Goal: Information Seeking & Learning: Compare options

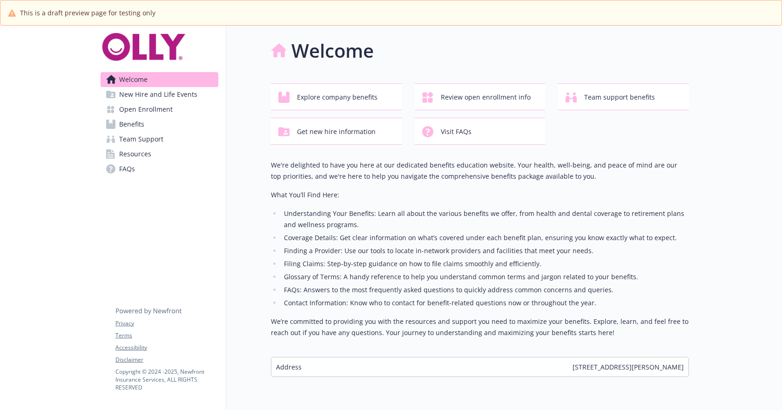
click at [3, 208] on div at bounding box center [46, 235] width 93 height 418
click at [298, 106] on span "Explore company benefits" at bounding box center [337, 97] width 81 height 18
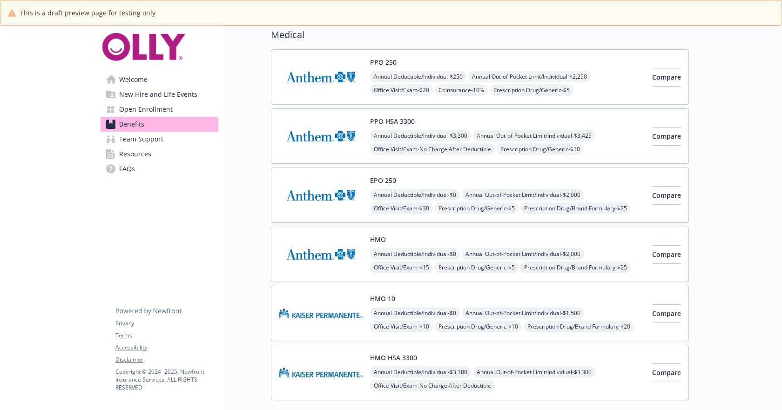
scroll to position [93, 0]
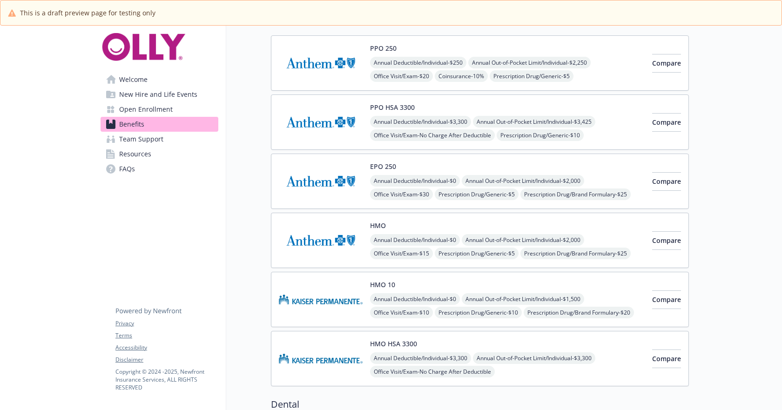
click at [503, 339] on div "HMO HSA 3300 Annual Deductible/Individual - $3,300 Annual Out-of-Pocket Limit/I…" at bounding box center [507, 359] width 275 height 40
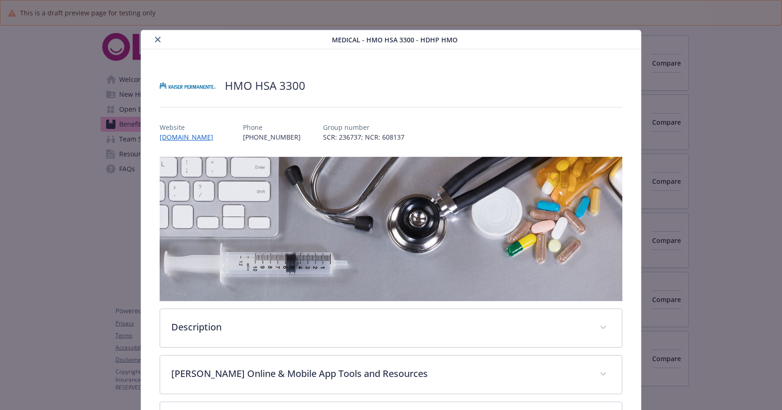
scroll to position [28, 0]
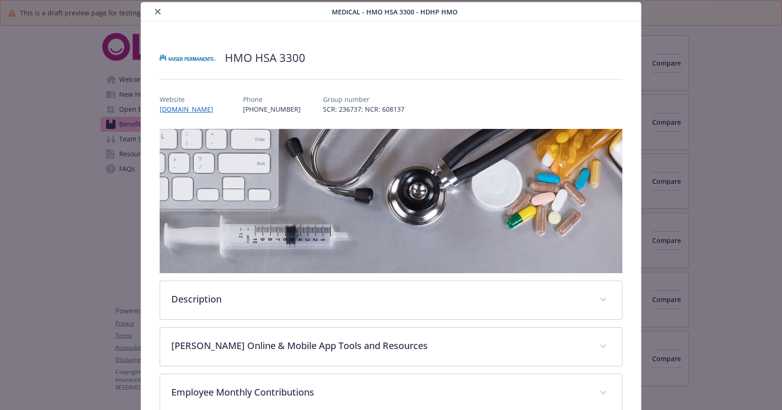
click at [157, 11] on icon "close" at bounding box center [158, 12] width 6 height 6
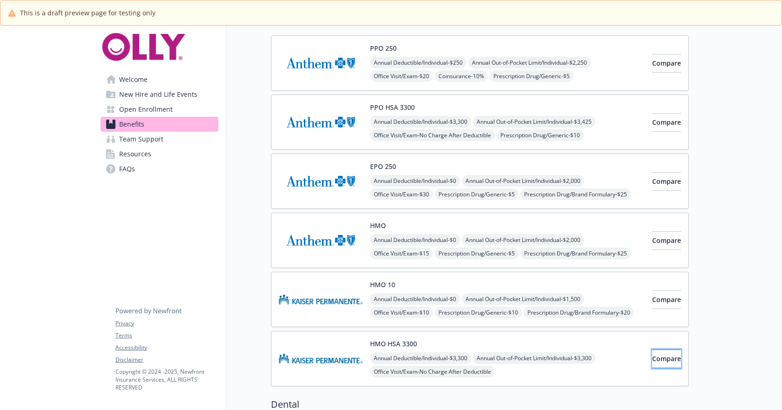
click at [657, 364] on button "Compare" at bounding box center [666, 358] width 29 height 19
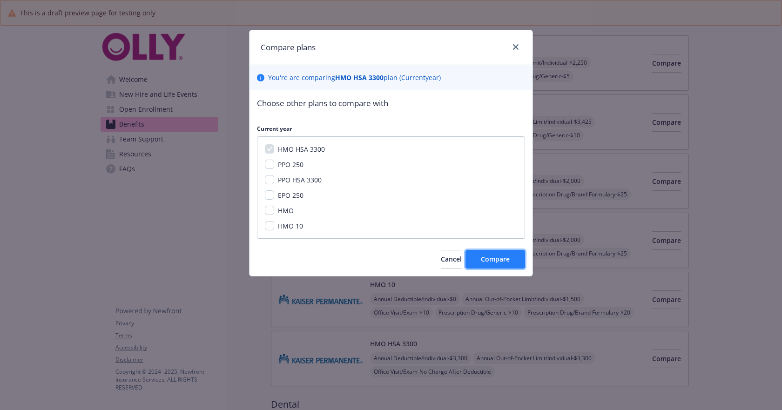
click at [504, 258] on span "Compare" at bounding box center [495, 259] width 29 height 9
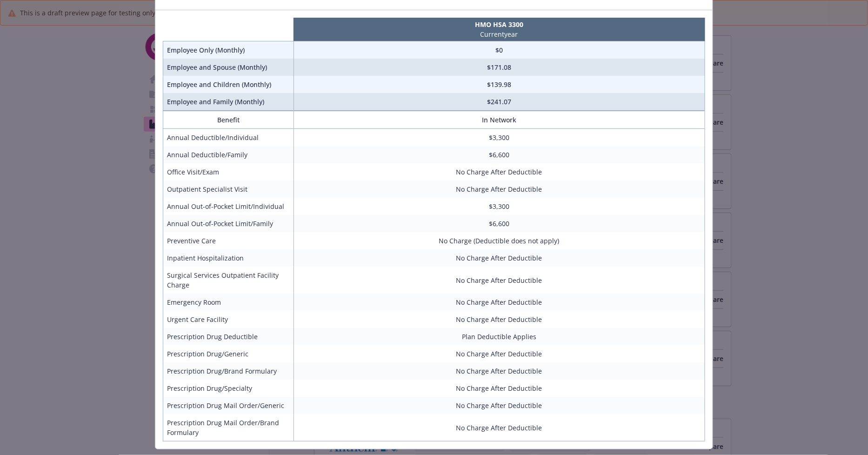
scroll to position [58, 0]
